Goal: Information Seeking & Learning: Find specific fact

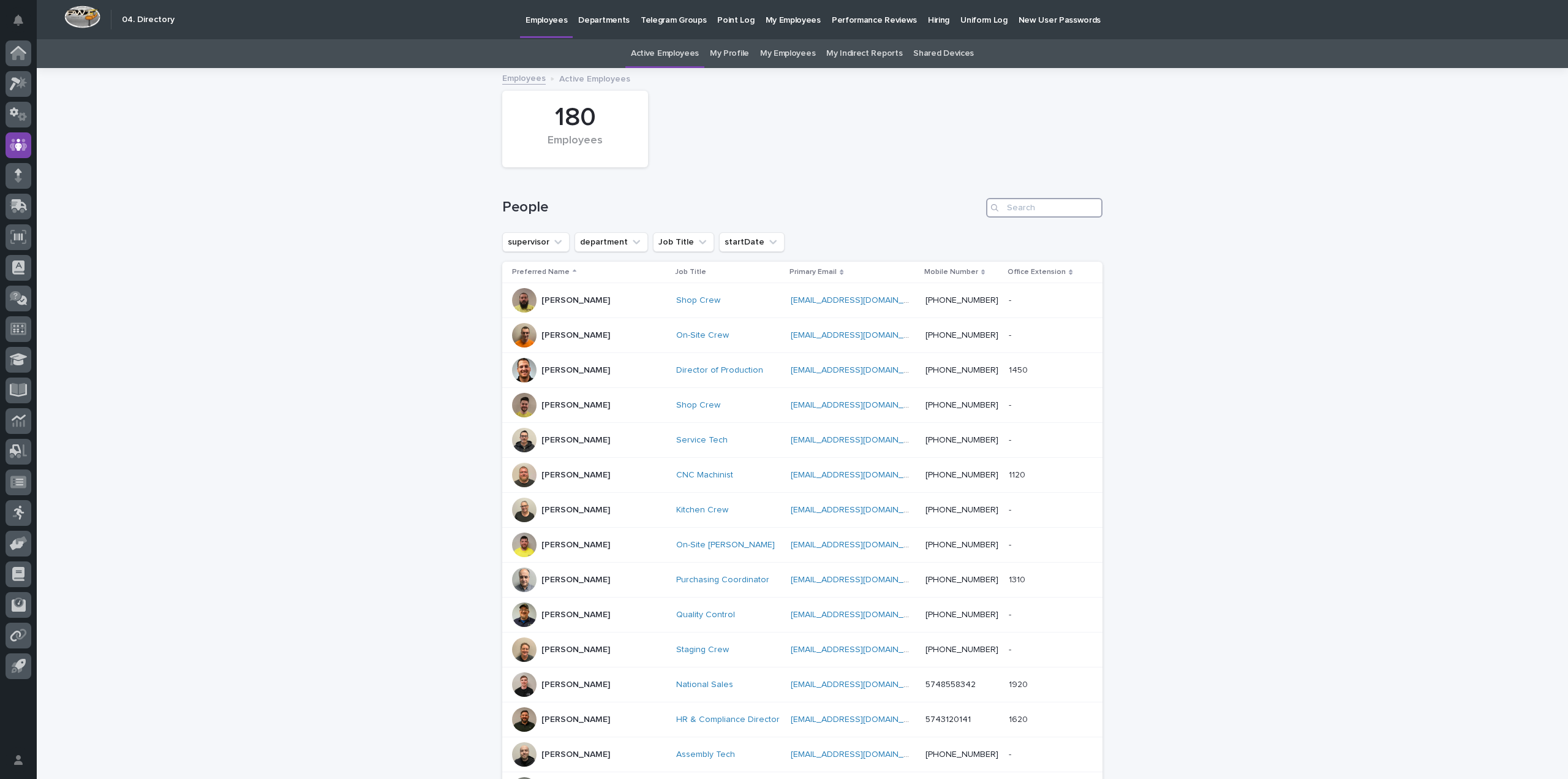
click at [1007, 214] on input "Search" at bounding box center [1044, 207] width 116 height 19
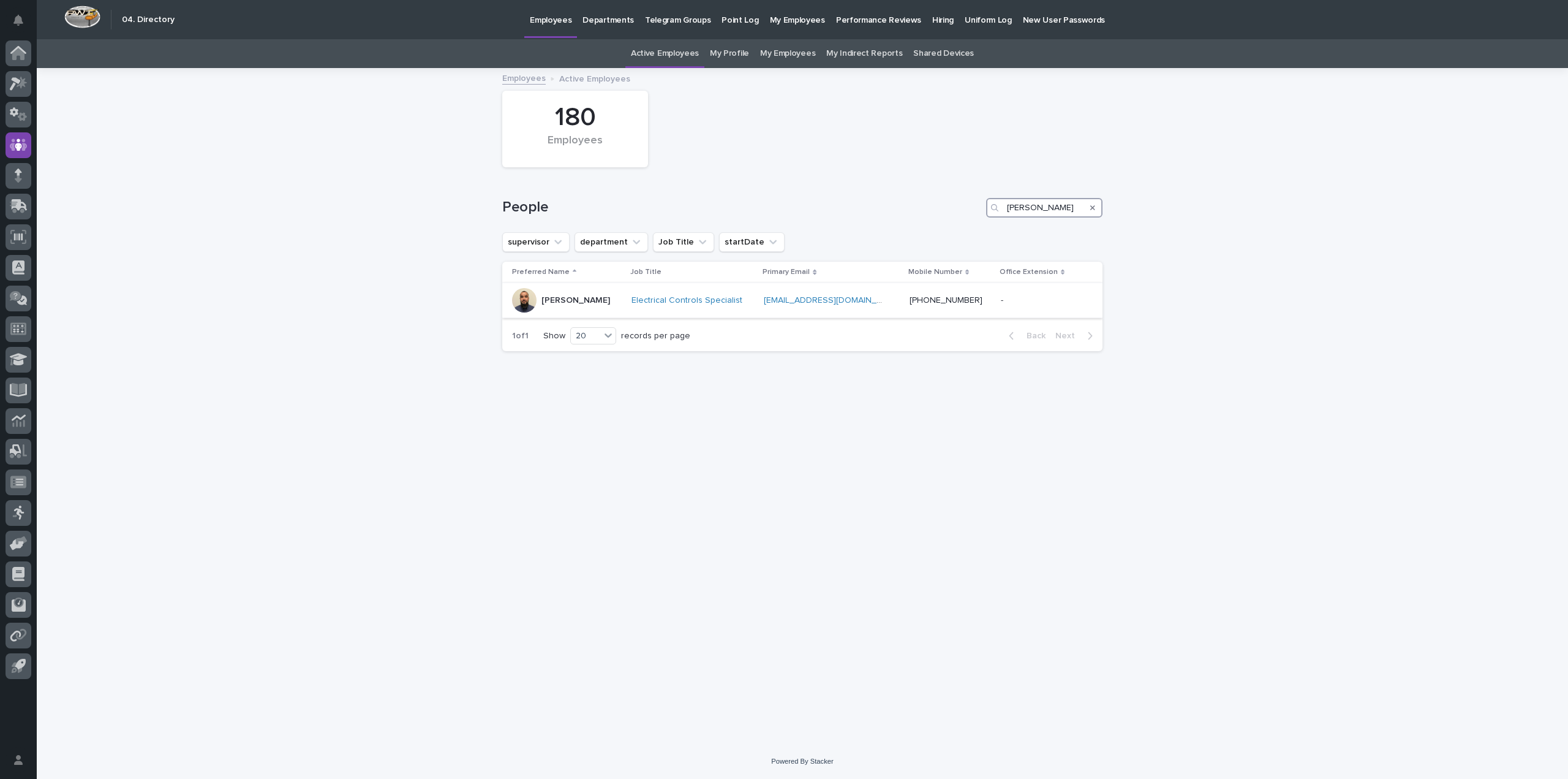
type input "[PERSON_NAME]"
click at [622, 296] on div "[PERSON_NAME]" at bounding box center [566, 300] width 109 height 25
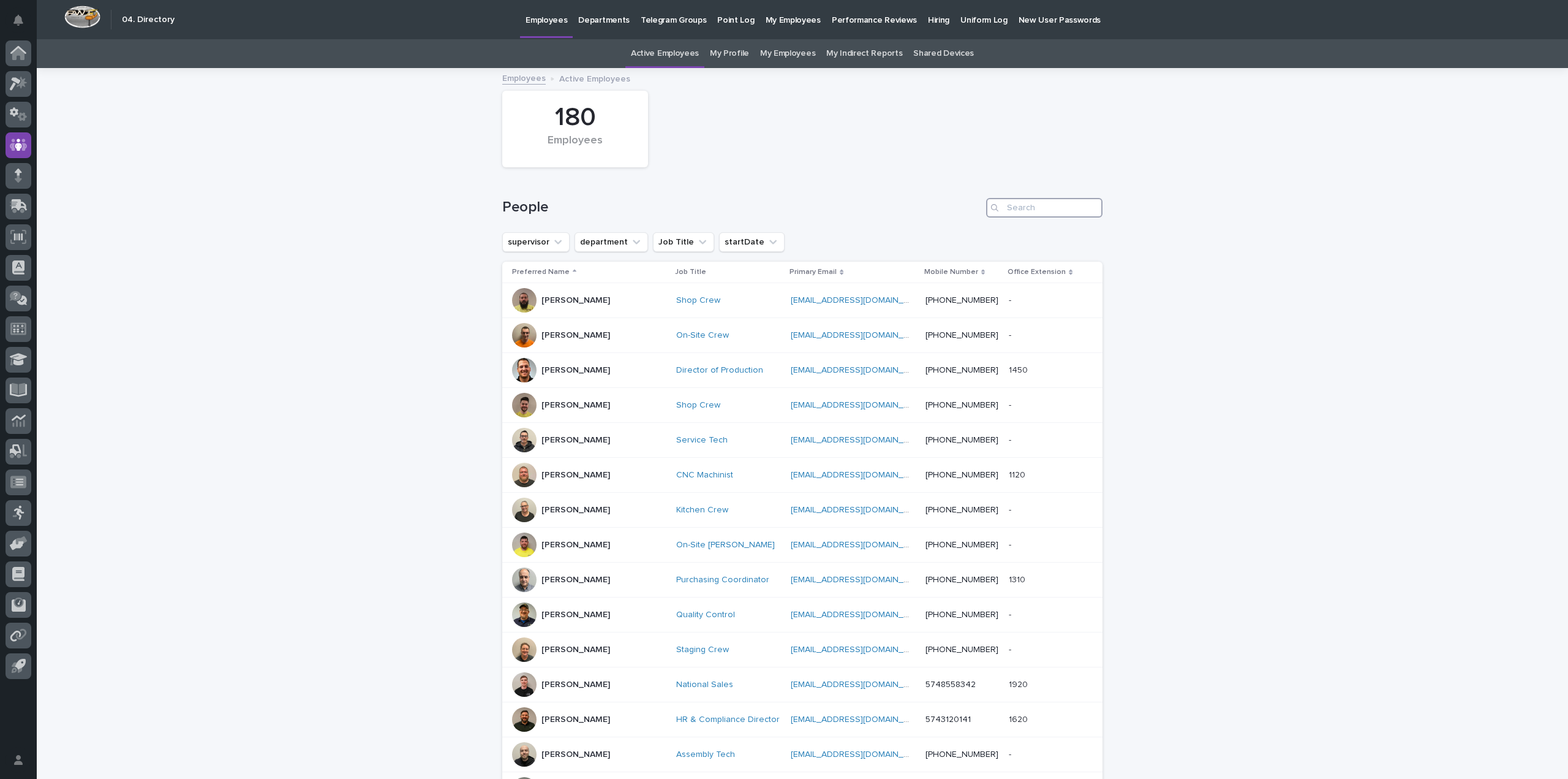
click at [1011, 203] on input "Search" at bounding box center [1044, 207] width 116 height 19
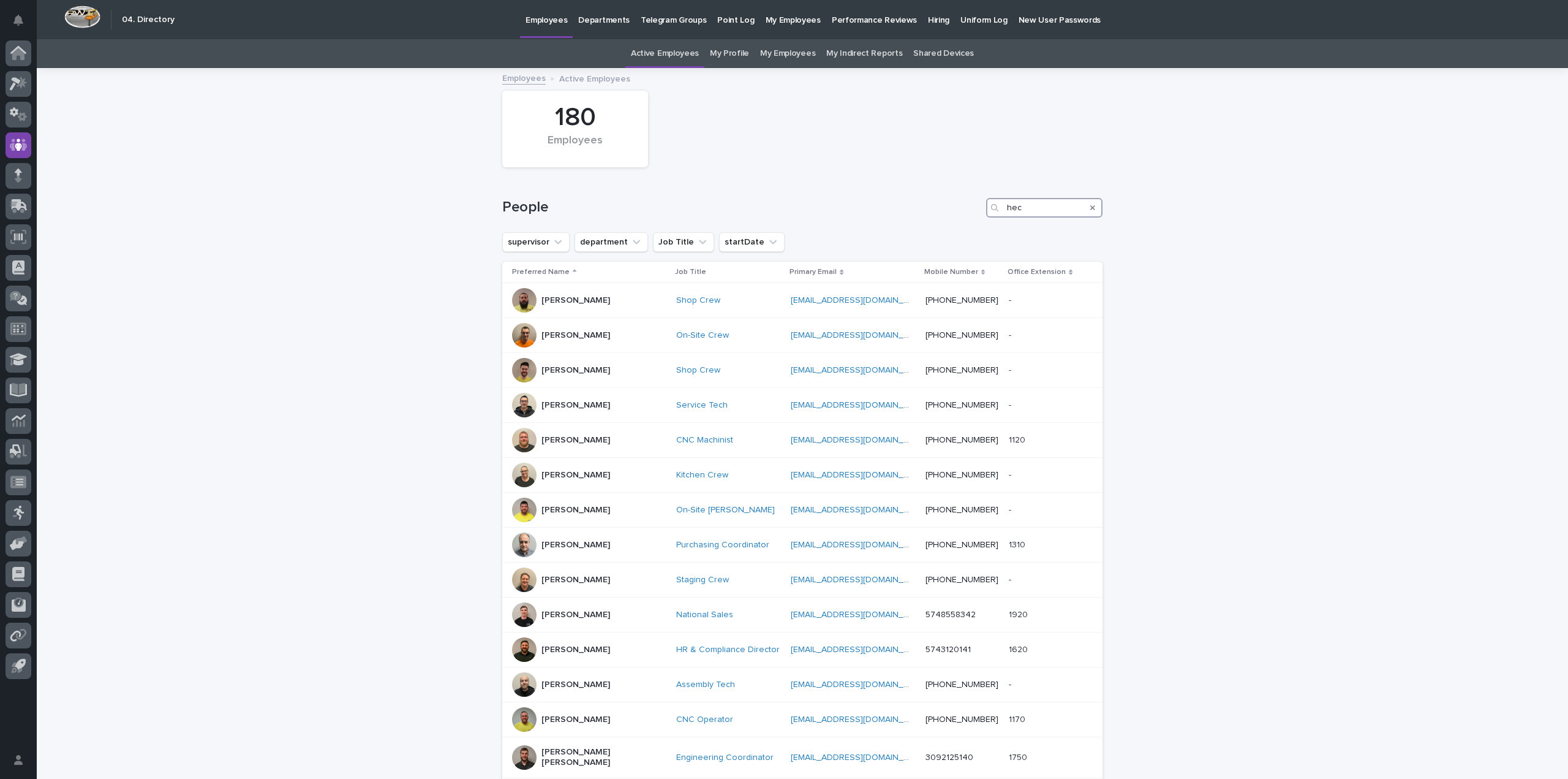
type input "hect"
